Goal: Task Accomplishment & Management: Use online tool/utility

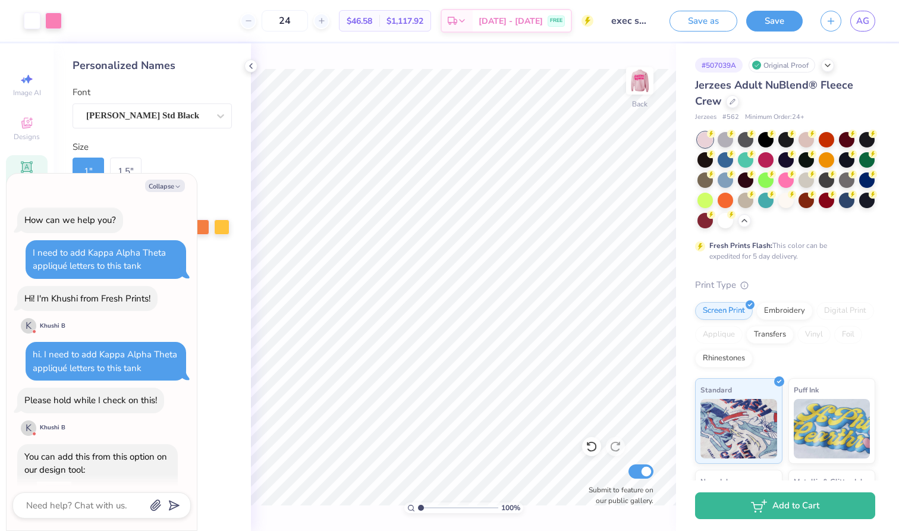
scroll to position [445, 0]
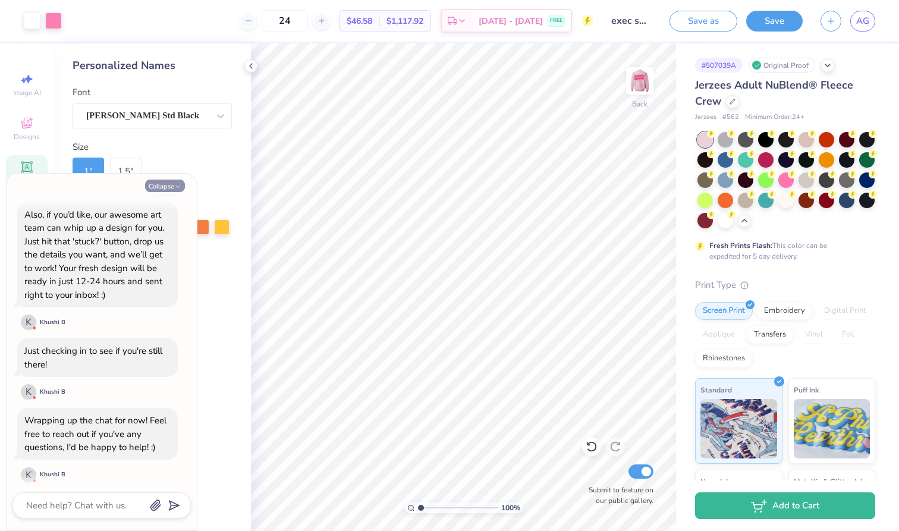
click at [154, 184] on button "Collapse" at bounding box center [165, 186] width 40 height 12
type textarea "x"
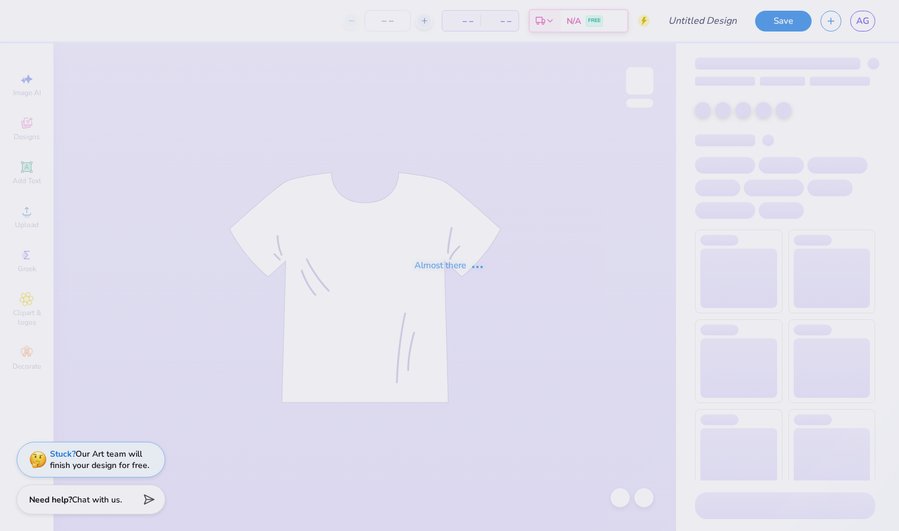
type input "24"
type input "exec sweatshirt"
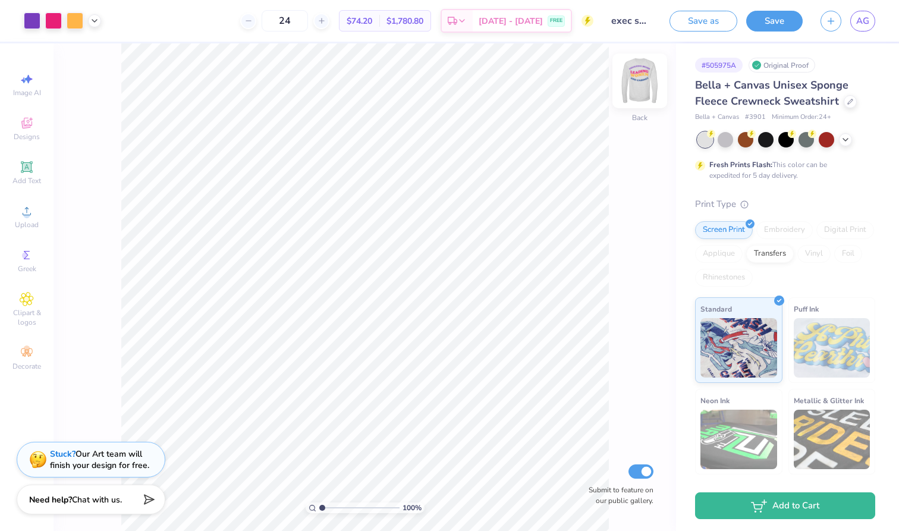
click at [648, 74] on img at bounding box center [640, 81] width 48 height 48
click at [648, 75] on img at bounding box center [640, 81] width 48 height 48
click at [862, 31] on link "AG" at bounding box center [862, 21] width 25 height 21
click at [636, 19] on input "exec sweatshirt" at bounding box center [631, 21] width 58 height 24
click at [637, 24] on input "exec sweatshirt" at bounding box center [631, 21] width 58 height 24
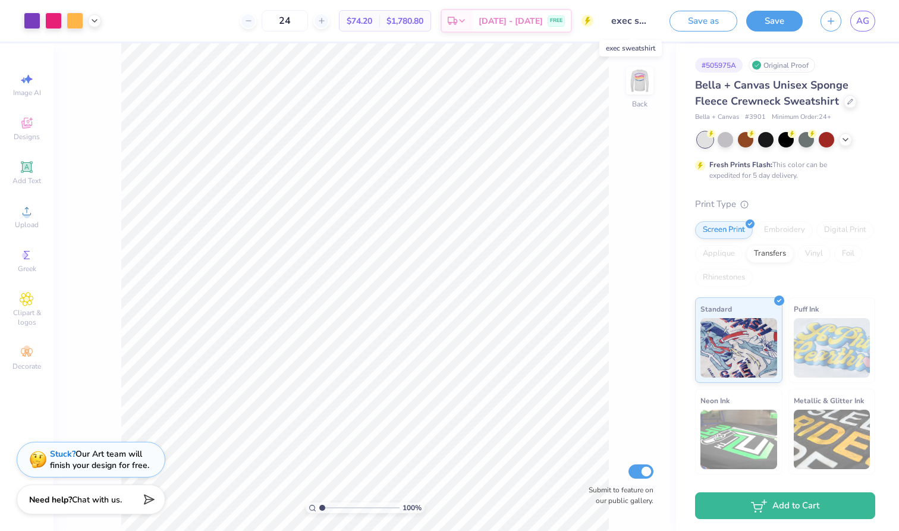
click at [637, 24] on input "exec sweatshirt" at bounding box center [631, 21] width 58 height 24
click at [865, 15] on span "AG" at bounding box center [862, 21] width 13 height 14
